Goal: Information Seeking & Learning: Find specific fact

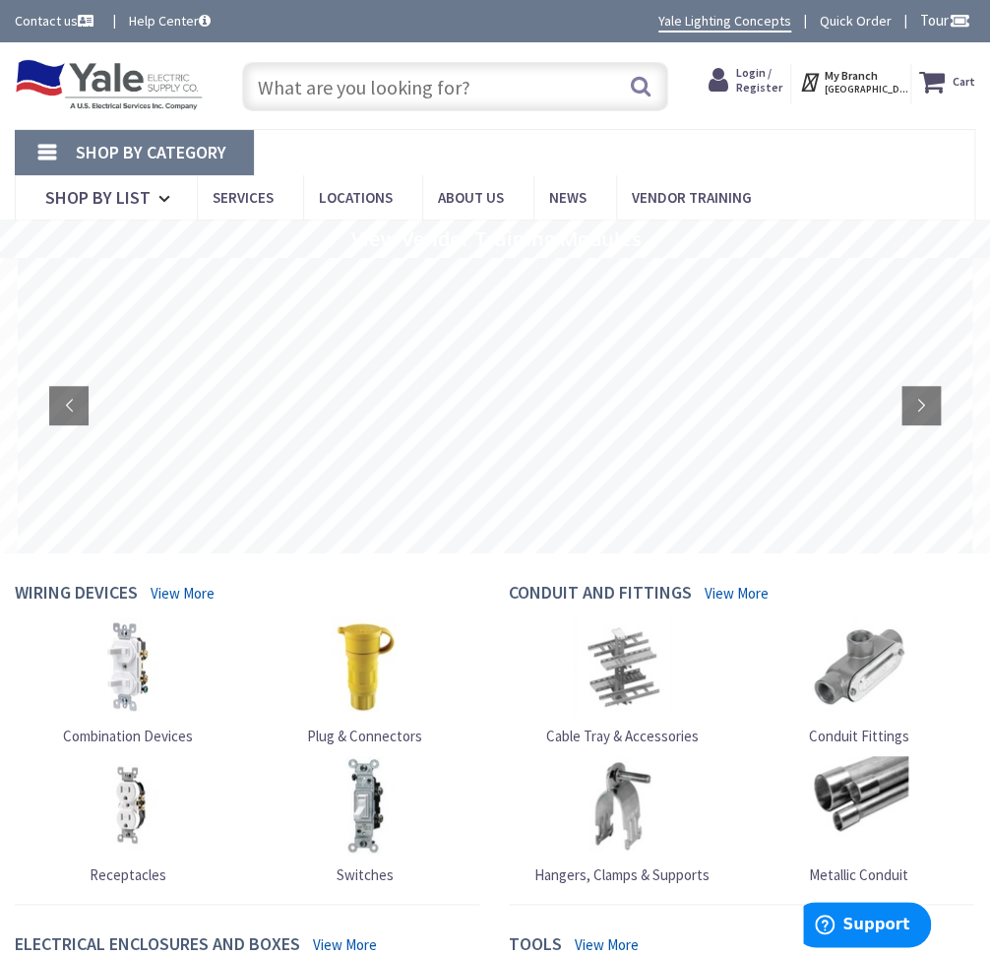
click at [767, 77] on span "Login / Register" at bounding box center [759, 79] width 46 height 29
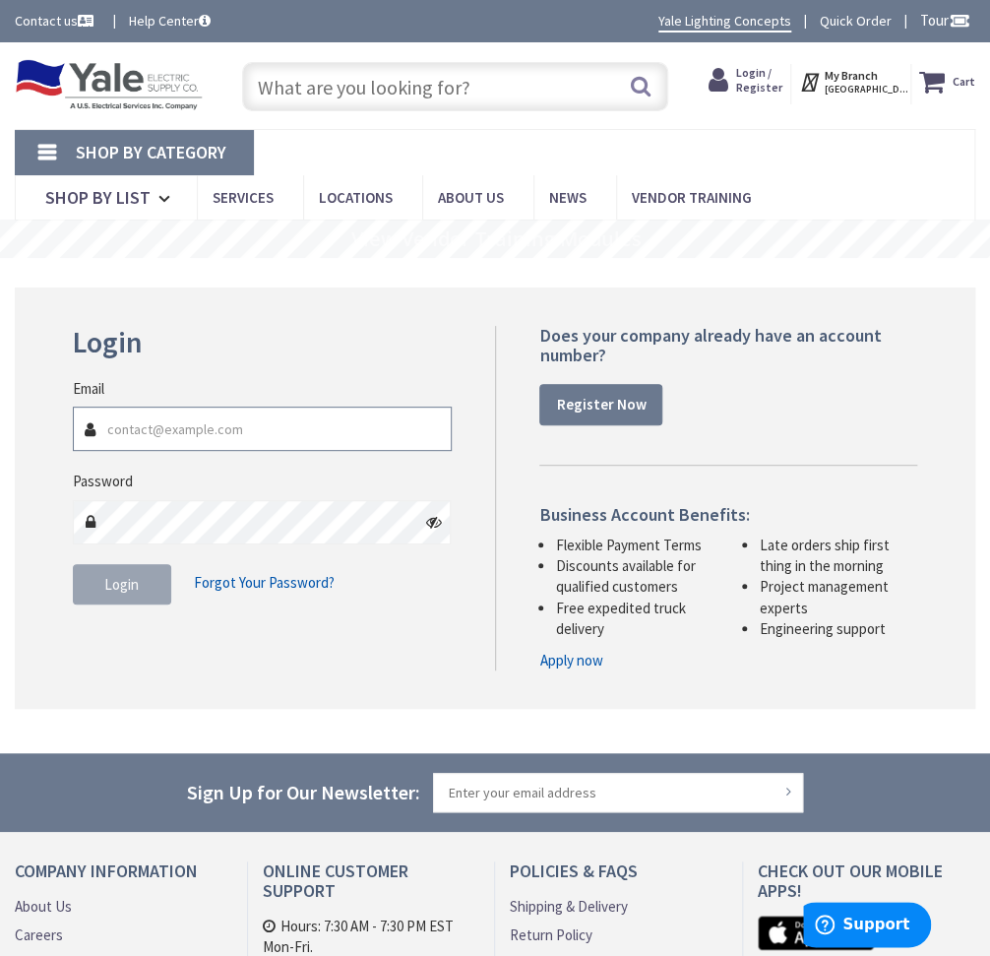
type input "[EMAIL_ADDRESS][PERSON_NAME][DOMAIN_NAME]"
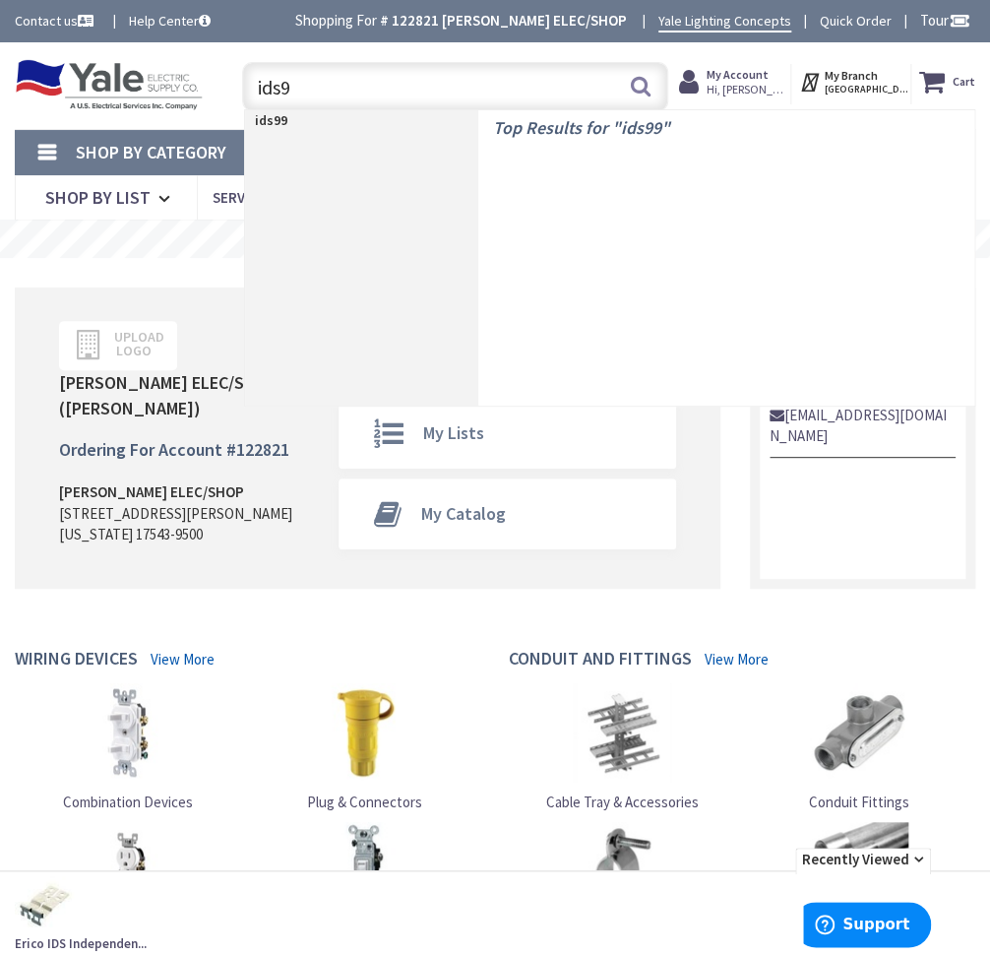
type input "ids95"
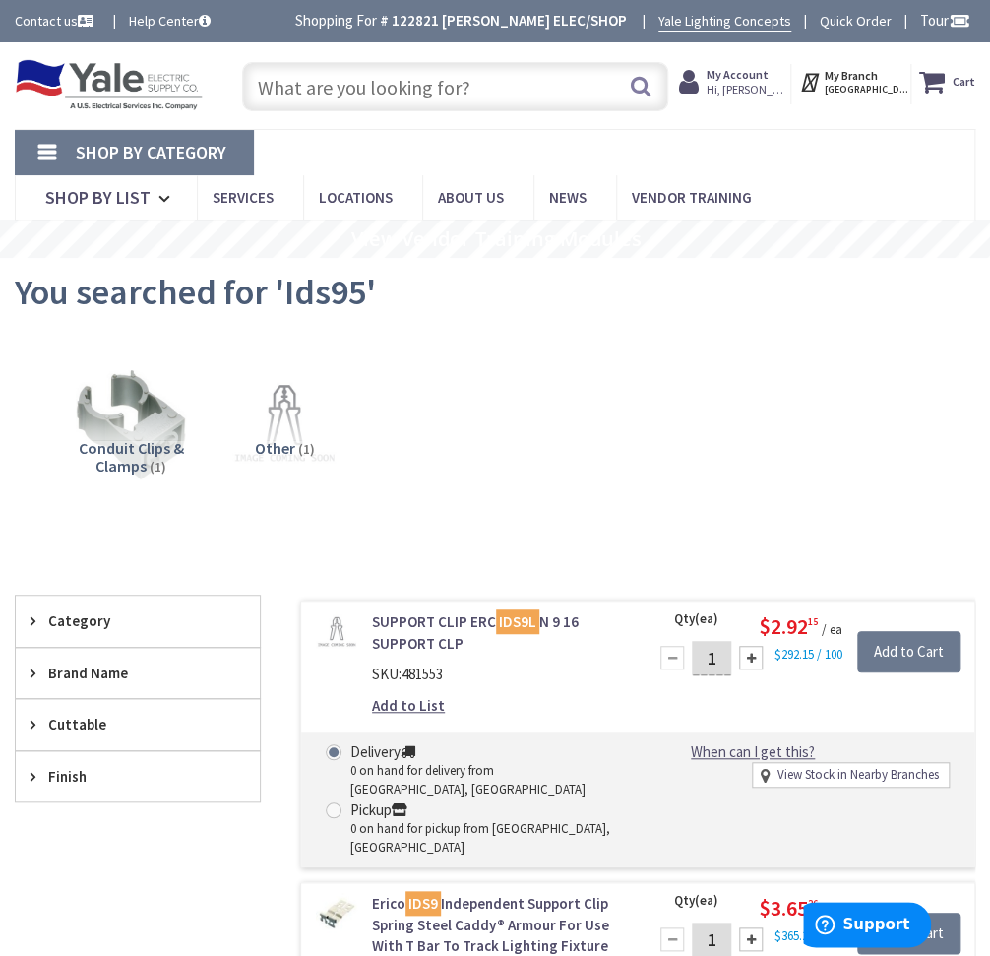
click at [340, 91] on input "text" at bounding box center [455, 86] width 426 height 49
paste input "BA1-95"
type input "BA1-95"
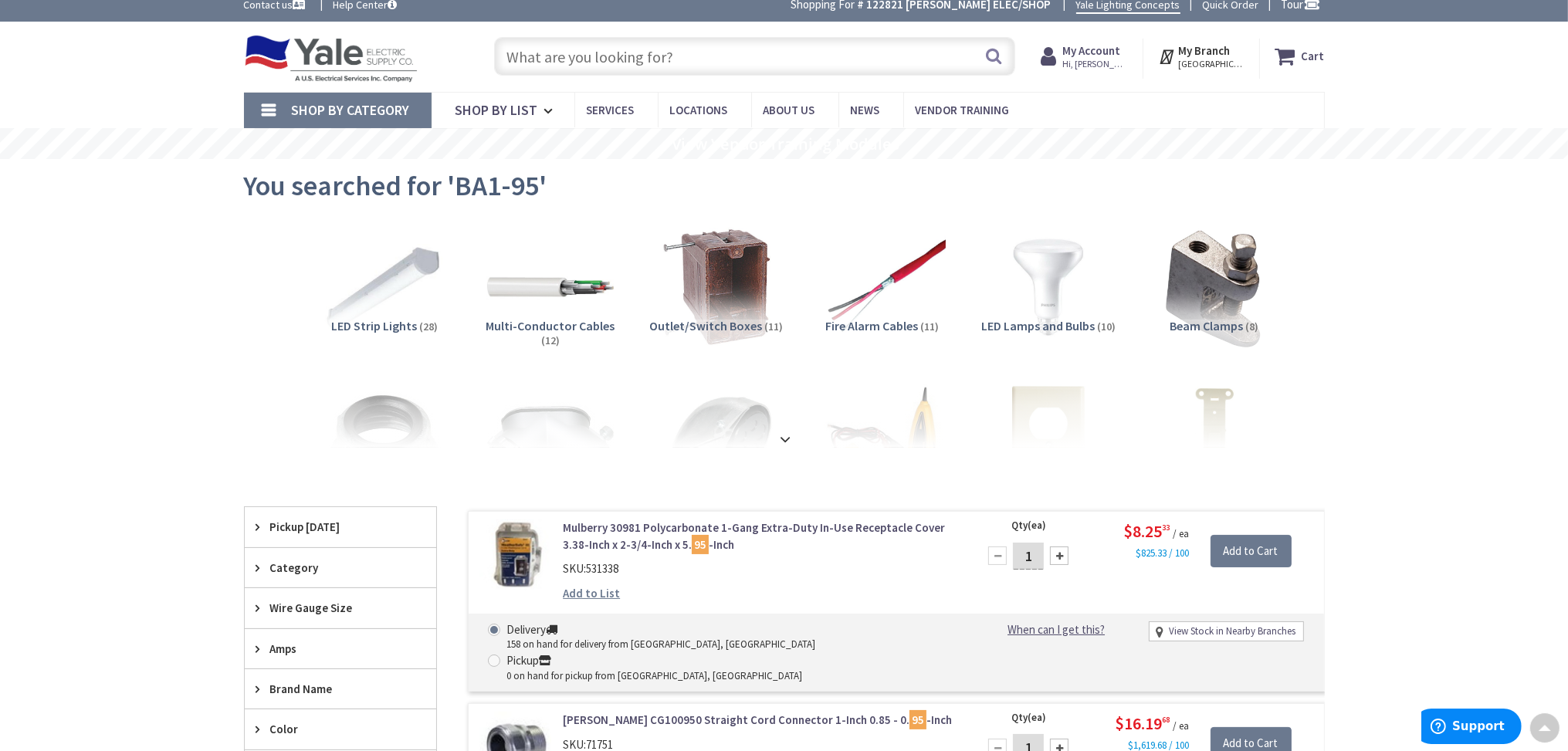
scroll to position [1, 0]
